Goal: Task Accomplishment & Management: Use online tool/utility

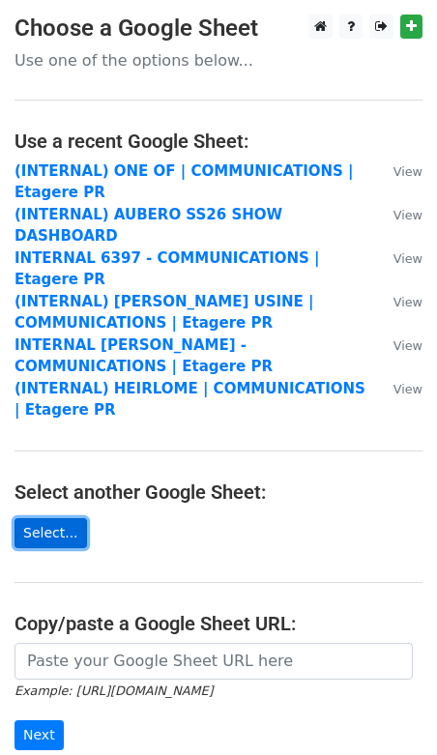
click at [67, 518] on link "Select..." at bounding box center [50, 533] width 72 height 30
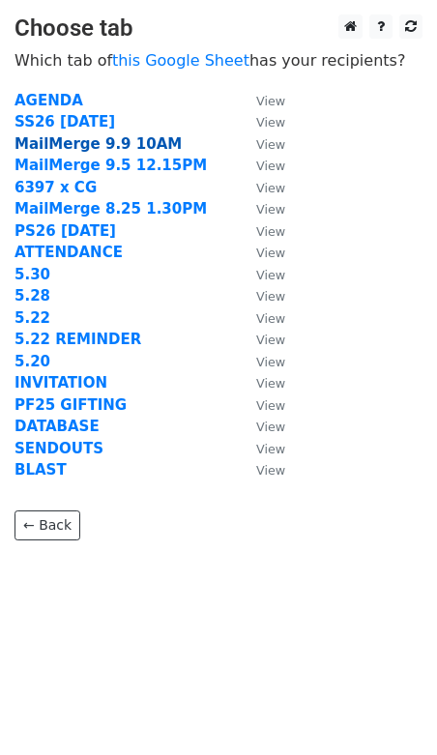
click at [119, 142] on strong "MailMerge 9.9 10AM" at bounding box center [97, 143] width 167 height 17
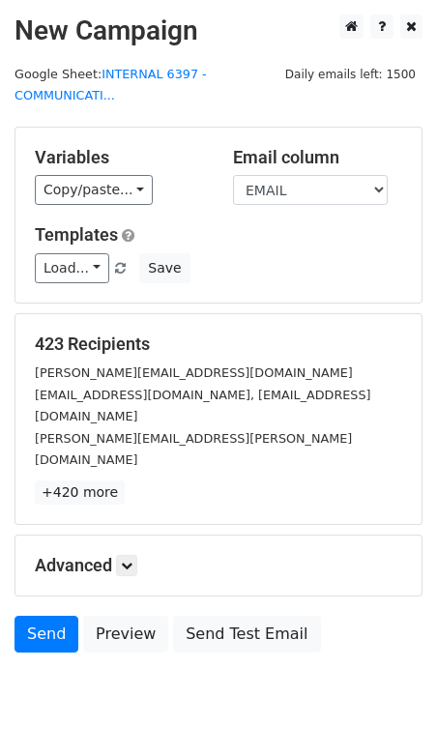
click at [126, 555] on h5 "Advanced" at bounding box center [218, 565] width 367 height 21
click at [126, 559] on icon at bounding box center [127, 565] width 12 height 12
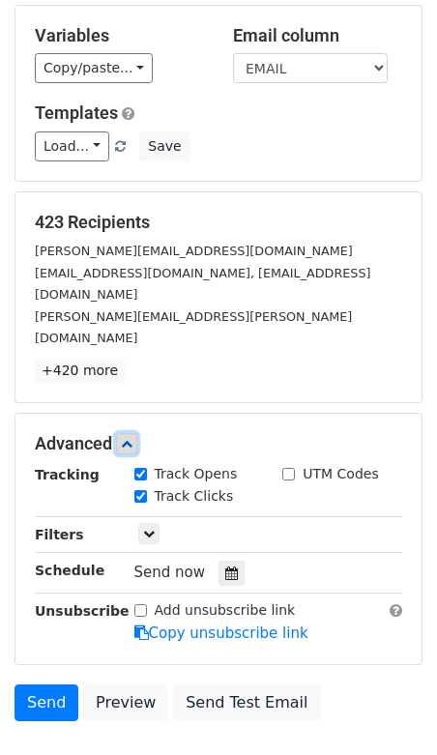
scroll to position [199, 0]
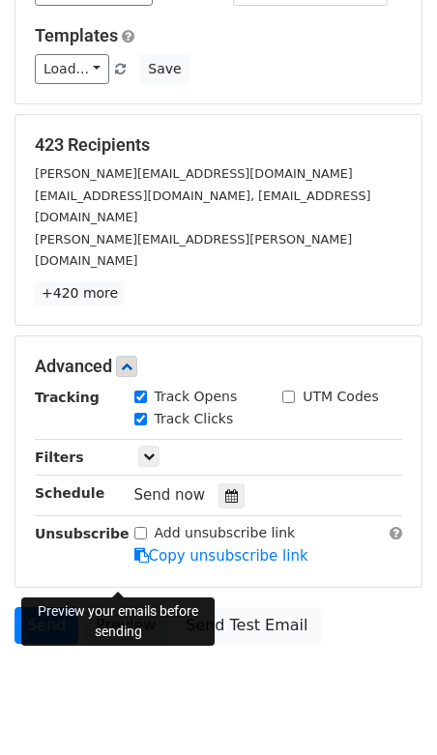
click at [128, 607] on link "Preview" at bounding box center [125, 625] width 85 height 37
